Goal: Complete application form: Complete application form

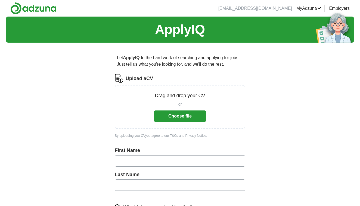
click at [169, 117] on button "Choose file" at bounding box center [180, 116] width 52 height 11
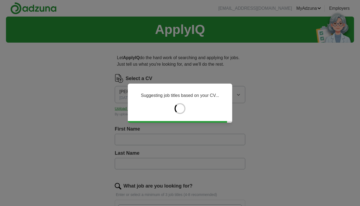
type input "******"
type input "***"
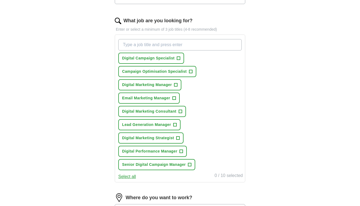
scroll to position [167, 0]
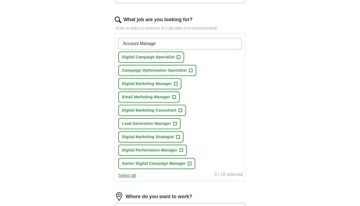
type input "Account Manager"
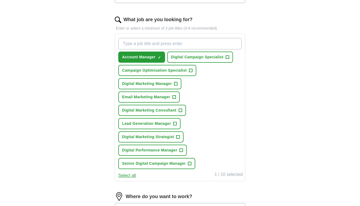
click at [176, 83] on span "+" at bounding box center [175, 84] width 3 height 4
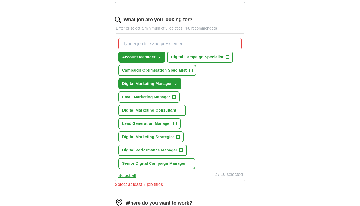
click at [182, 112] on span "+" at bounding box center [180, 110] width 3 height 4
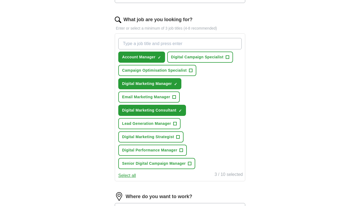
click at [191, 164] on span "+" at bounding box center [189, 164] width 3 height 4
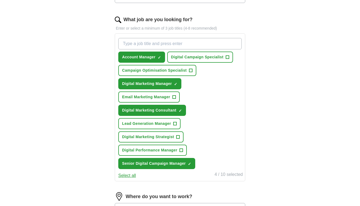
click at [175, 138] on button "Digital Marketing Strategist +" at bounding box center [150, 137] width 65 height 11
click at [179, 152] on button "Digital Performance Manager +" at bounding box center [152, 150] width 68 height 11
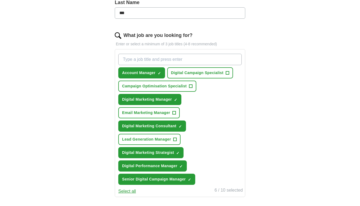
scroll to position [150, 0]
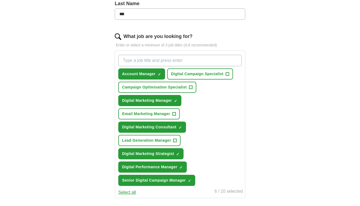
click at [164, 61] on input "What job are you looking for?" at bounding box center [179, 60] width 123 height 11
type input "Senior Account Manager"
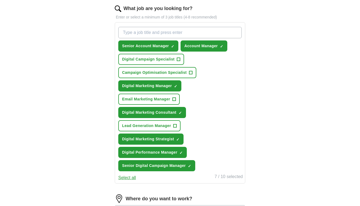
scroll to position [178, 0]
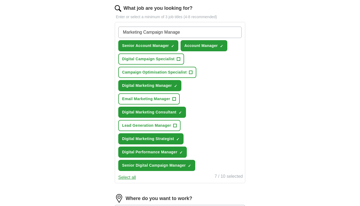
type input "Marketing Campaign Manager"
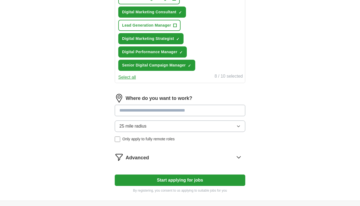
scroll to position [296, 0]
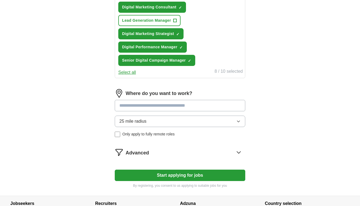
click at [197, 106] on input at bounding box center [180, 105] width 130 height 11
type input "*******"
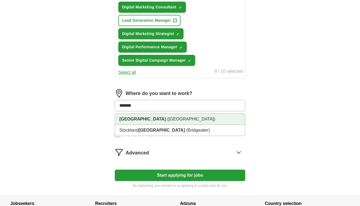
click at [167, 118] on span "([GEOGRAPHIC_DATA])" at bounding box center [191, 119] width 48 height 5
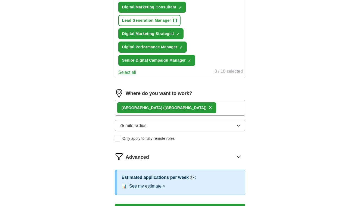
click at [142, 124] on span "25 mile radius" at bounding box center [132, 126] width 27 height 7
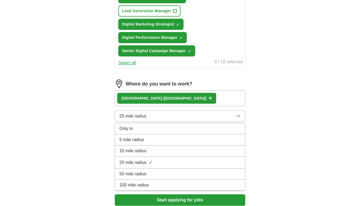
scroll to position [309, 0]
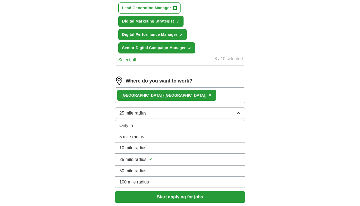
click at [145, 150] on span "10 mile radius" at bounding box center [132, 148] width 27 height 7
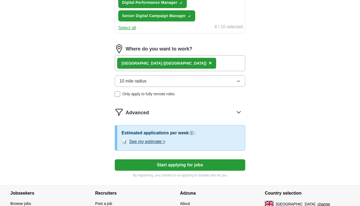
scroll to position [342, 0]
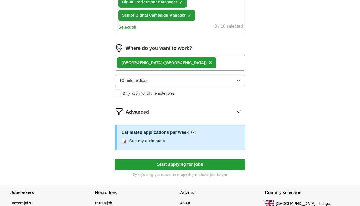
click at [173, 168] on button "Start applying for jobs" at bounding box center [180, 164] width 130 height 11
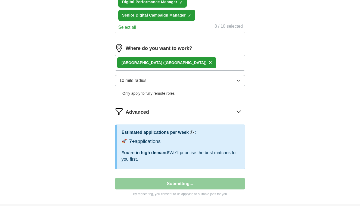
select select "**"
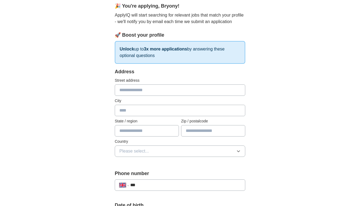
scroll to position [0, 0]
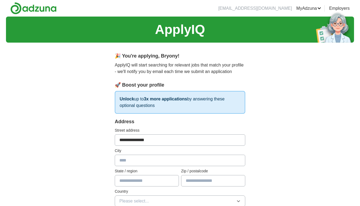
type input "**********"
click at [150, 124] on div "Address" at bounding box center [180, 121] width 130 height 7
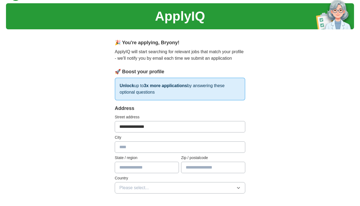
scroll to position [14, 0]
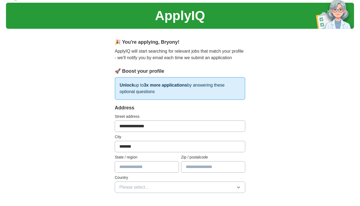
type input "*******"
type input "*"
click at [130, 166] on input "text" at bounding box center [147, 166] width 64 height 11
type input "*******"
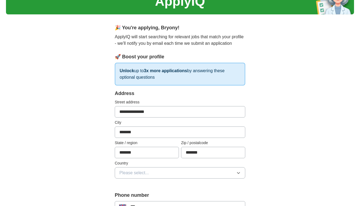
type input "*******"
click at [170, 173] on button "Please select..." at bounding box center [180, 172] width 130 height 11
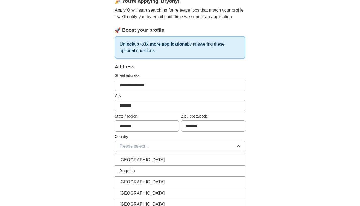
scroll to position [98, 0]
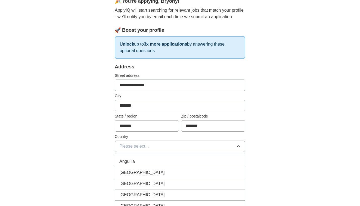
click at [148, 149] on span "Please select..." at bounding box center [134, 146] width 30 height 7
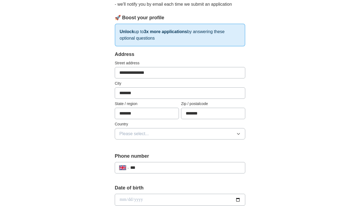
scroll to position [71, 0]
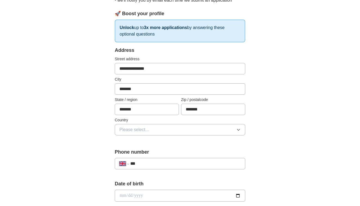
click at [148, 130] on span "Please select..." at bounding box center [134, 130] width 30 height 7
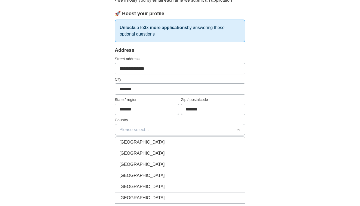
click at [140, 142] on span "[GEOGRAPHIC_DATA]" at bounding box center [141, 142] width 45 height 7
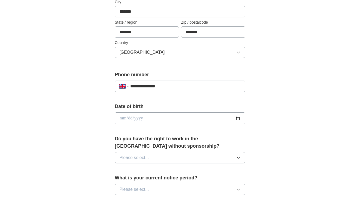
scroll to position [169, 0]
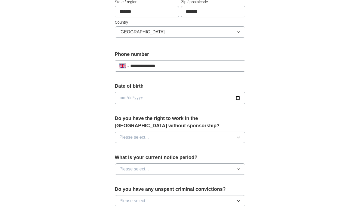
type input "**********"
click at [132, 99] on input "date" at bounding box center [180, 98] width 130 height 12
click at [130, 97] on input "date" at bounding box center [180, 98] width 130 height 12
type input "**********"
click at [266, 124] on div "**********" at bounding box center [180, 106] width 174 height 457
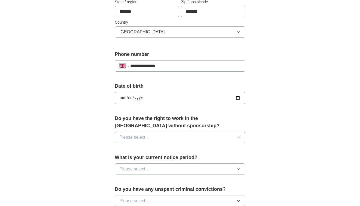
click at [209, 138] on button "Please select..." at bounding box center [180, 137] width 130 height 11
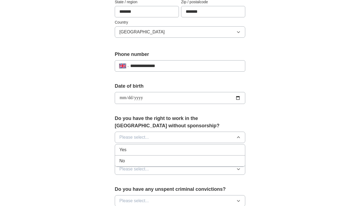
click at [182, 152] on div "Yes" at bounding box center [179, 150] width 121 height 7
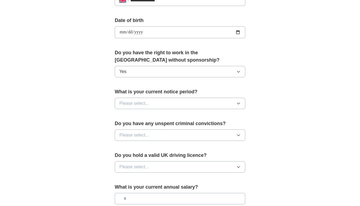
scroll to position [242, 0]
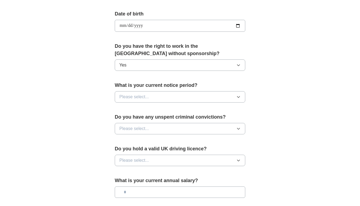
click at [177, 101] on button "Please select..." at bounding box center [180, 96] width 130 height 11
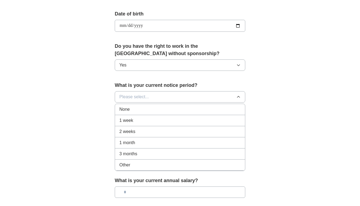
click at [174, 113] on div "None" at bounding box center [179, 109] width 121 height 7
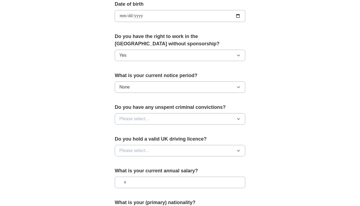
scroll to position [256, 0]
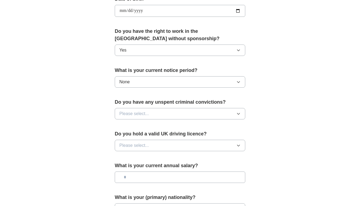
click at [174, 113] on button "Please select..." at bounding box center [180, 113] width 130 height 11
click at [165, 141] on div "No" at bounding box center [179, 137] width 121 height 7
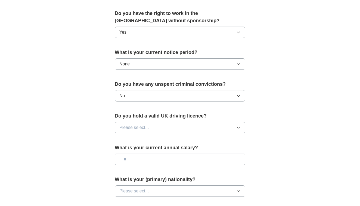
scroll to position [275, 0]
click at [165, 126] on button "Please select..." at bounding box center [180, 126] width 130 height 11
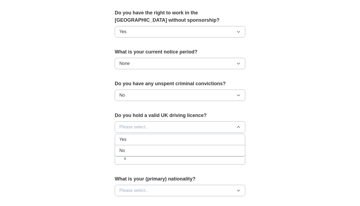
click at [164, 143] on div "Yes" at bounding box center [179, 139] width 121 height 7
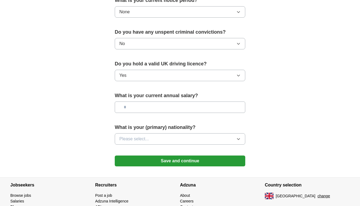
scroll to position [328, 0]
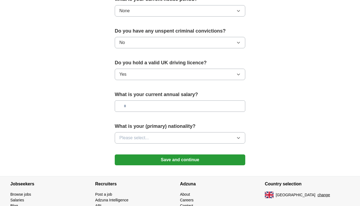
click at [151, 108] on input "text" at bounding box center [180, 106] width 130 height 11
type input "*******"
click at [140, 138] on span "Please select..." at bounding box center [134, 138] width 30 height 7
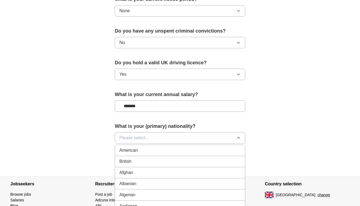
click at [133, 164] on div "British" at bounding box center [179, 161] width 121 height 7
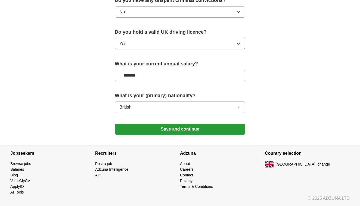
scroll to position [359, 0]
click at [163, 133] on button "Save and continue" at bounding box center [180, 129] width 130 height 11
